Goal: Complete application form

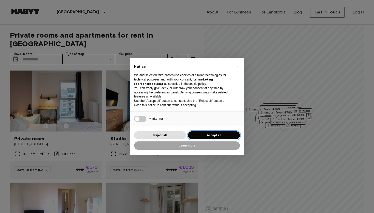
click at [210, 135] on button "Accept all" at bounding box center [214, 135] width 52 height 8
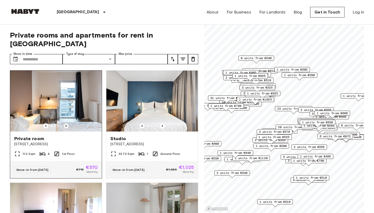
click at [66, 124] on icon "Previous image" at bounding box center [66, 126] width 5 height 5
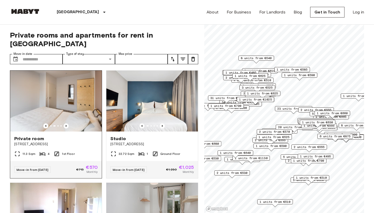
click at [63, 105] on img at bounding box center [56, 101] width 92 height 61
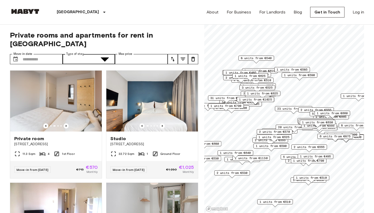
type input "**********"
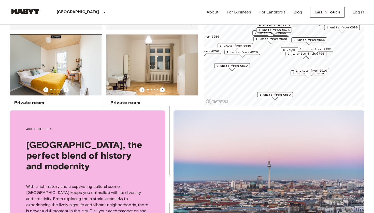
scroll to position [266, 0]
click at [69, 50] on img at bounding box center [56, 65] width 92 height 61
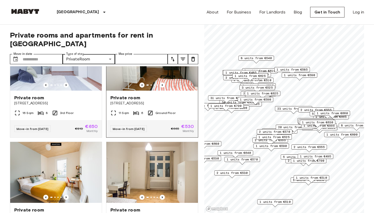
scroll to position [0, 0]
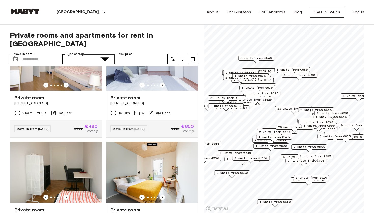
type input "**********"
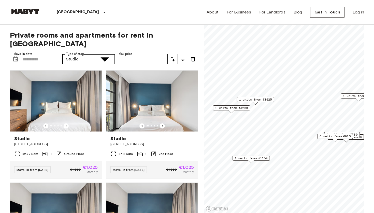
type input "******"
click at [334, 137] on span "6 units from €875" at bounding box center [334, 136] width 31 height 5
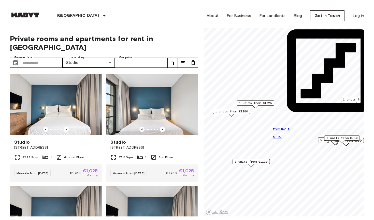
scroll to position [1, 0]
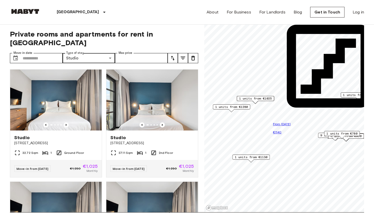
click at [137, 53] on input "Max price" at bounding box center [141, 58] width 53 height 10
click at [169, 53] on button "tune" at bounding box center [173, 58] width 10 height 10
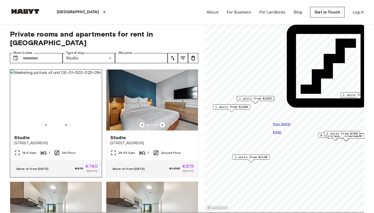
click at [56, 135] on div "Studio" at bounding box center [55, 138] width 83 height 6
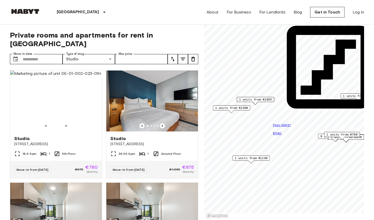
click at [26, 8] on div "Berlin Europe Amsterdam Berlin Brussels Cologne Dusseldorf Frankfurt Graz Hambu…" at bounding box center [67, 12] width 114 height 24
click at [27, 10] on img at bounding box center [25, 11] width 31 height 5
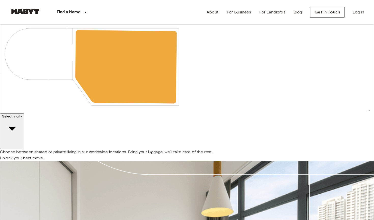
click at [34, 139] on div "​" at bounding box center [18, 143] width 32 height 9
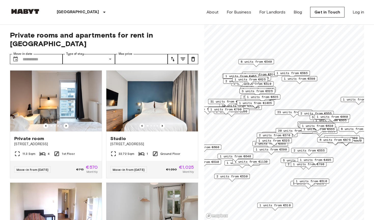
click at [219, 13] on div "About For Business For Landlords Blog Get in Touch Log in" at bounding box center [284, 12] width 157 height 24
click at [213, 13] on link "About" at bounding box center [212, 12] width 12 height 6
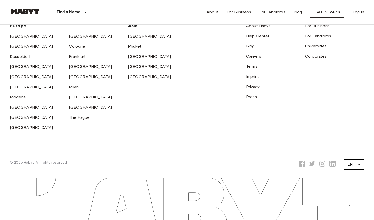
scroll to position [1614, 0]
click at [265, 28] on link "About Habyt" at bounding box center [258, 25] width 24 height 5
click at [316, 49] on link "Universities" at bounding box center [316, 46] width 22 height 5
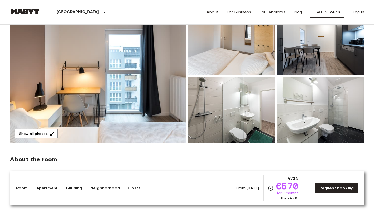
scroll to position [62, 0]
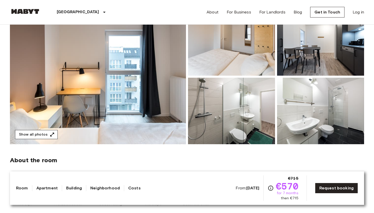
click at [36, 134] on button "Show all photos" at bounding box center [36, 134] width 43 height 9
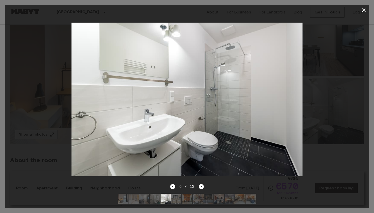
click at [365, 9] on icon "button" at bounding box center [364, 10] width 4 height 4
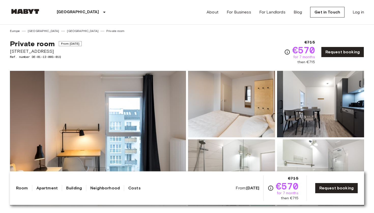
scroll to position [0, 0]
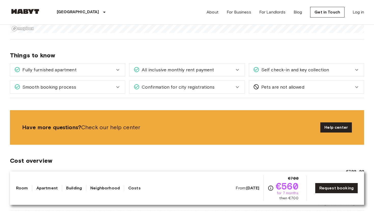
scroll to position [671, 0]
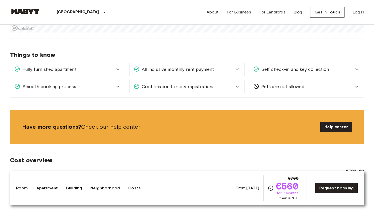
click at [109, 71] on div "Fully furnished apartment" at bounding box center [64, 69] width 100 height 7
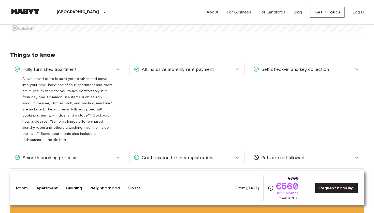
click at [190, 71] on span "All inclusive monthly rent payment" at bounding box center [177, 69] width 74 height 7
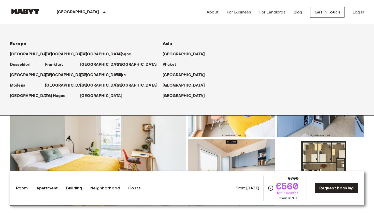
scroll to position [0, 0]
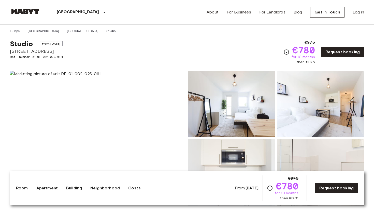
click at [229, 110] on img at bounding box center [231, 104] width 87 height 67
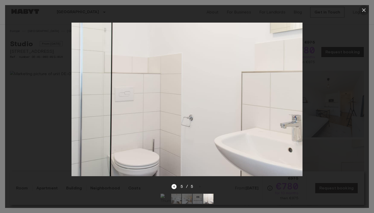
click at [365, 8] on icon "button" at bounding box center [364, 10] width 6 height 6
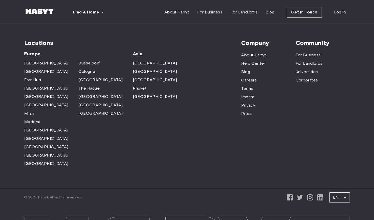
scroll to position [1581, 0]
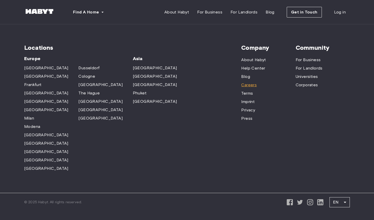
click at [253, 82] on span "Careers" at bounding box center [249, 85] width 16 height 6
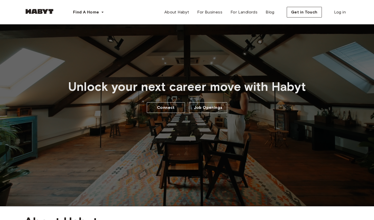
scroll to position [39, 0]
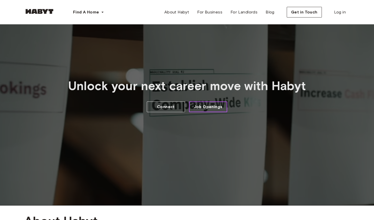
click at [207, 112] on link "Job Openings" at bounding box center [208, 107] width 38 height 11
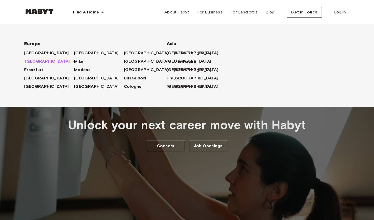
click at [35, 61] on span "[GEOGRAPHIC_DATA]" at bounding box center [47, 61] width 45 height 6
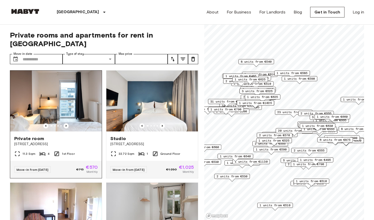
click at [69, 124] on div at bounding box center [56, 126] width 92 height 5
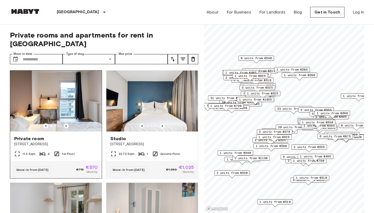
click at [66, 142] on span "[STREET_ADDRESS]" at bounding box center [55, 144] width 83 height 5
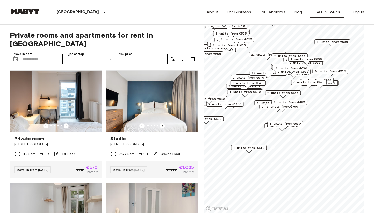
click at [289, 103] on span "1 units from €495" at bounding box center [289, 102] width 31 height 5
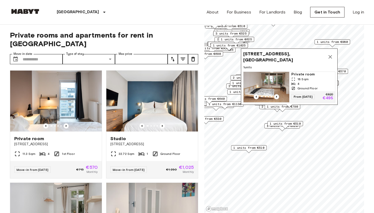
click at [330, 56] on icon "Map marker" at bounding box center [330, 57] width 6 height 6
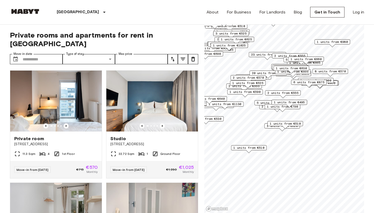
click at [262, 103] on span "5 units from €590" at bounding box center [272, 103] width 31 height 5
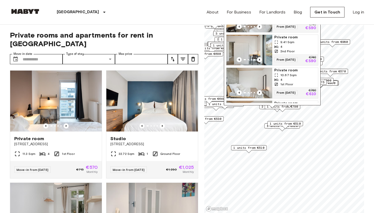
click at [256, 27] on div "Map marker" at bounding box center [249, 26] width 46 height 5
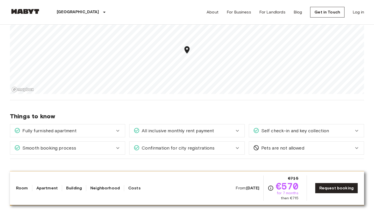
scroll to position [527, 0]
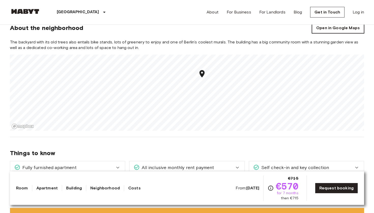
click at [328, 31] on link "Open in Google Maps" at bounding box center [338, 28] width 52 height 11
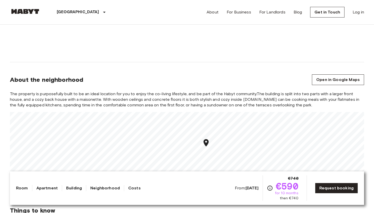
scroll to position [369, 0]
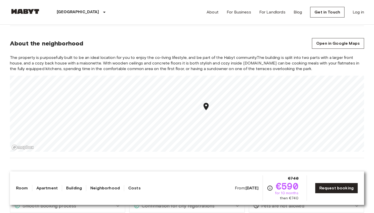
click at [137, 186] on link "Costs" at bounding box center [134, 188] width 12 height 6
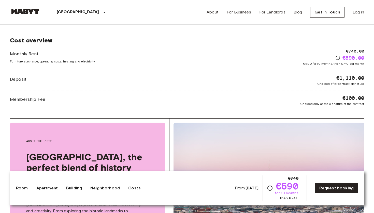
click at [140, 54] on div "Monthly Rent Furniture surcharge, operating costs, heating and electricity €740…" at bounding box center [187, 57] width 354 height 18
click at [119, 80] on div "Deposit €1,110.00 Charged after contract signature" at bounding box center [187, 81] width 354 height 12
click at [103, 97] on div "Membership Fee €100.00 Charged only at the signature of the contract" at bounding box center [187, 101] width 354 height 12
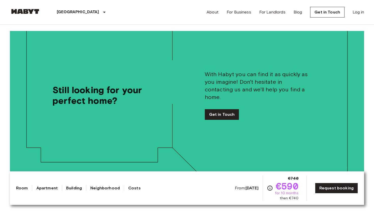
scroll to position [1032, 0]
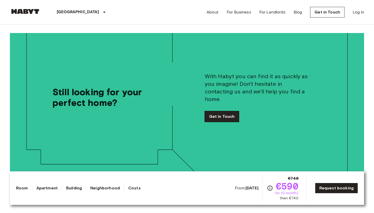
click at [226, 111] on link "Get in Touch" at bounding box center [222, 116] width 34 height 11
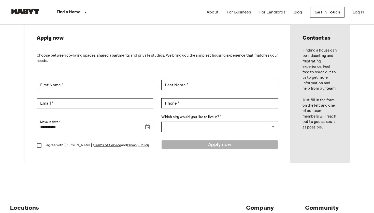
scroll to position [23, 0]
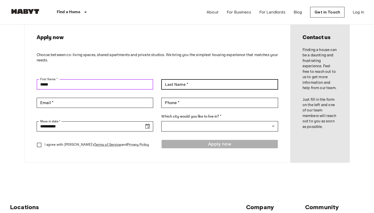
type input "*****"
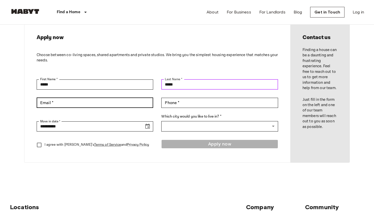
type input "*****"
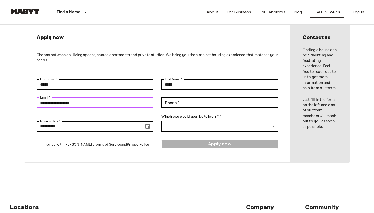
type input "**********"
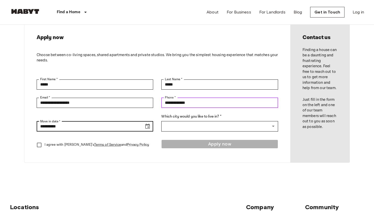
type input "**********"
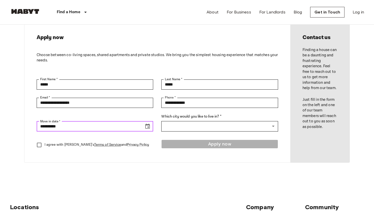
click at [97, 128] on input "**********" at bounding box center [89, 127] width 104 height 10
click at [150, 127] on icon "Choose date, selected date is Aug 19, 2025" at bounding box center [147, 126] width 5 height 5
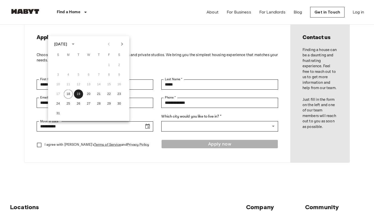
click at [121, 47] on icon "Next month" at bounding box center [122, 44] width 6 height 6
click at [67, 95] on button "22" at bounding box center [68, 94] width 9 height 9
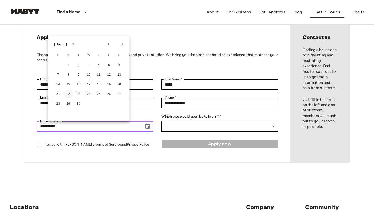
type input "**********"
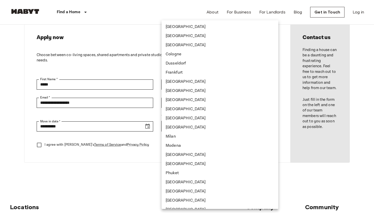
click at [194, 126] on body "**********" at bounding box center [187, 195] width 374 height 436
click at [185, 32] on li "[GEOGRAPHIC_DATA]" at bounding box center [219, 36] width 117 height 9
type input "******"
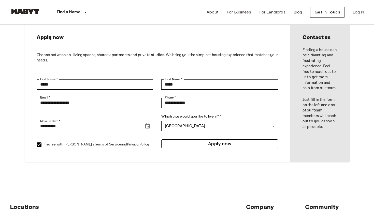
click at [217, 146] on button "Apply now" at bounding box center [219, 144] width 116 height 9
